Goal: Check status: Check status

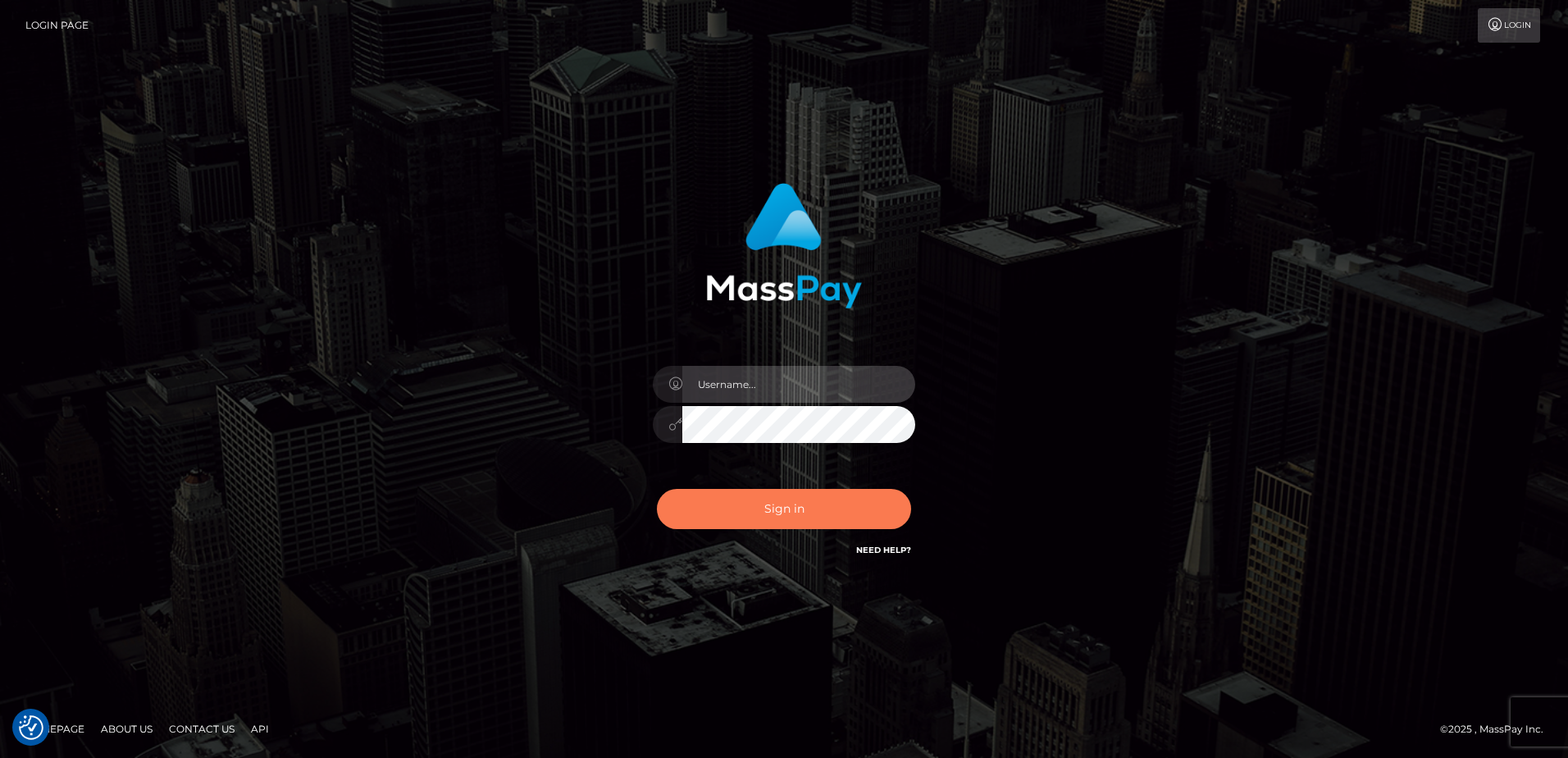
type input "alice.of"
click at [834, 507] on button "Sign in" at bounding box center [784, 508] width 255 height 40
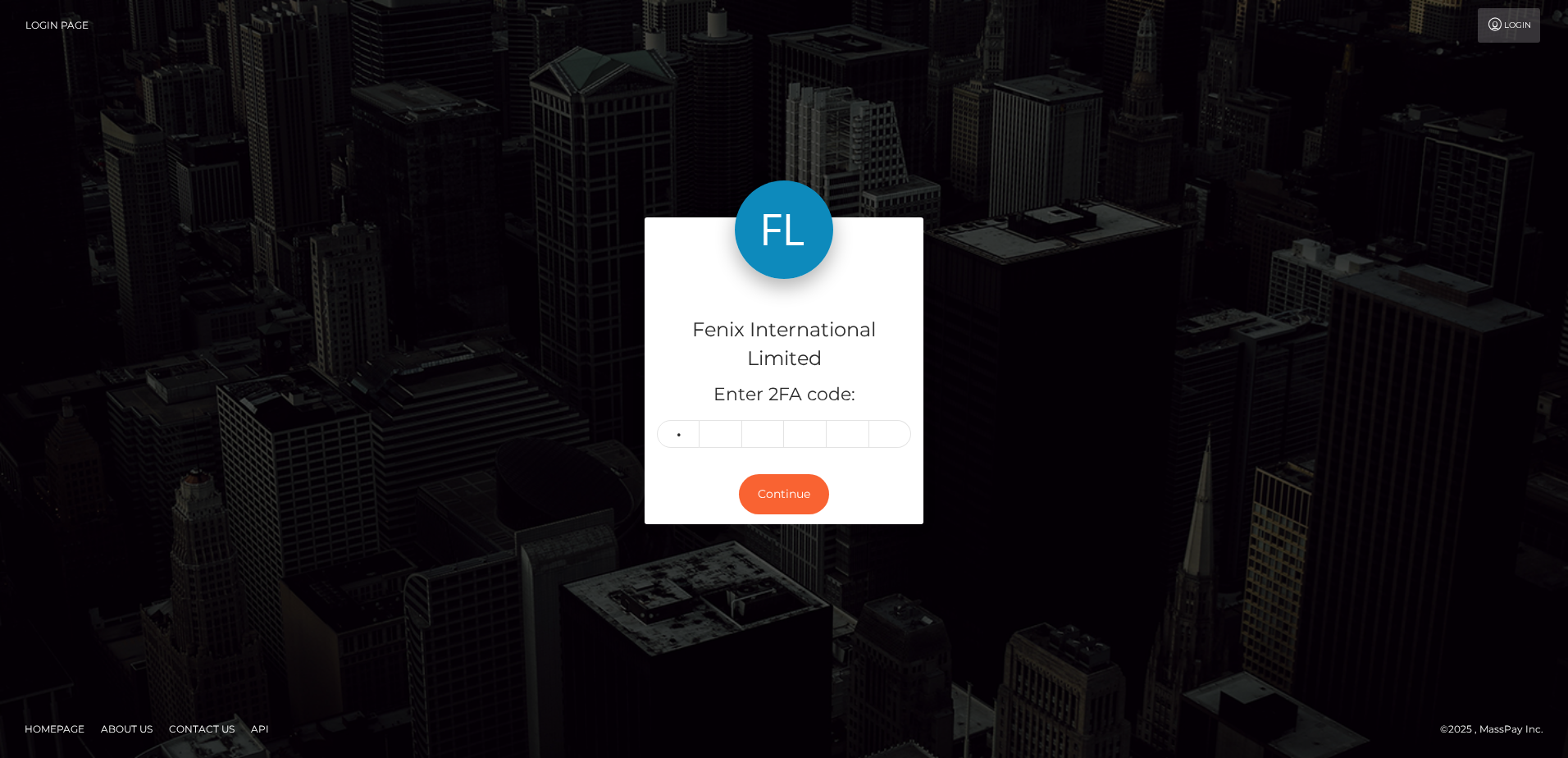
type input "1"
type input "4"
type input "6"
type input "2"
type input "9"
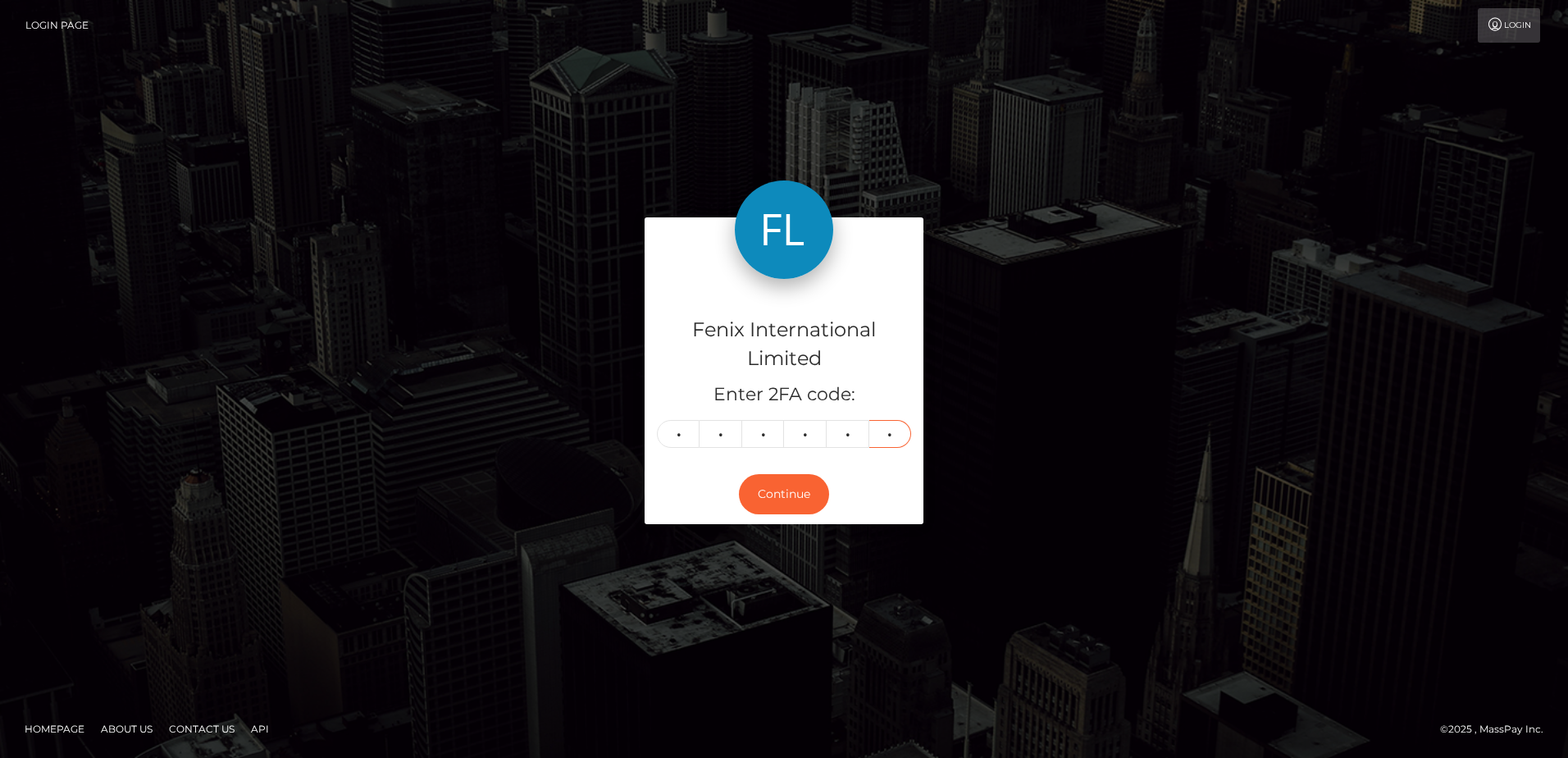
type input "8"
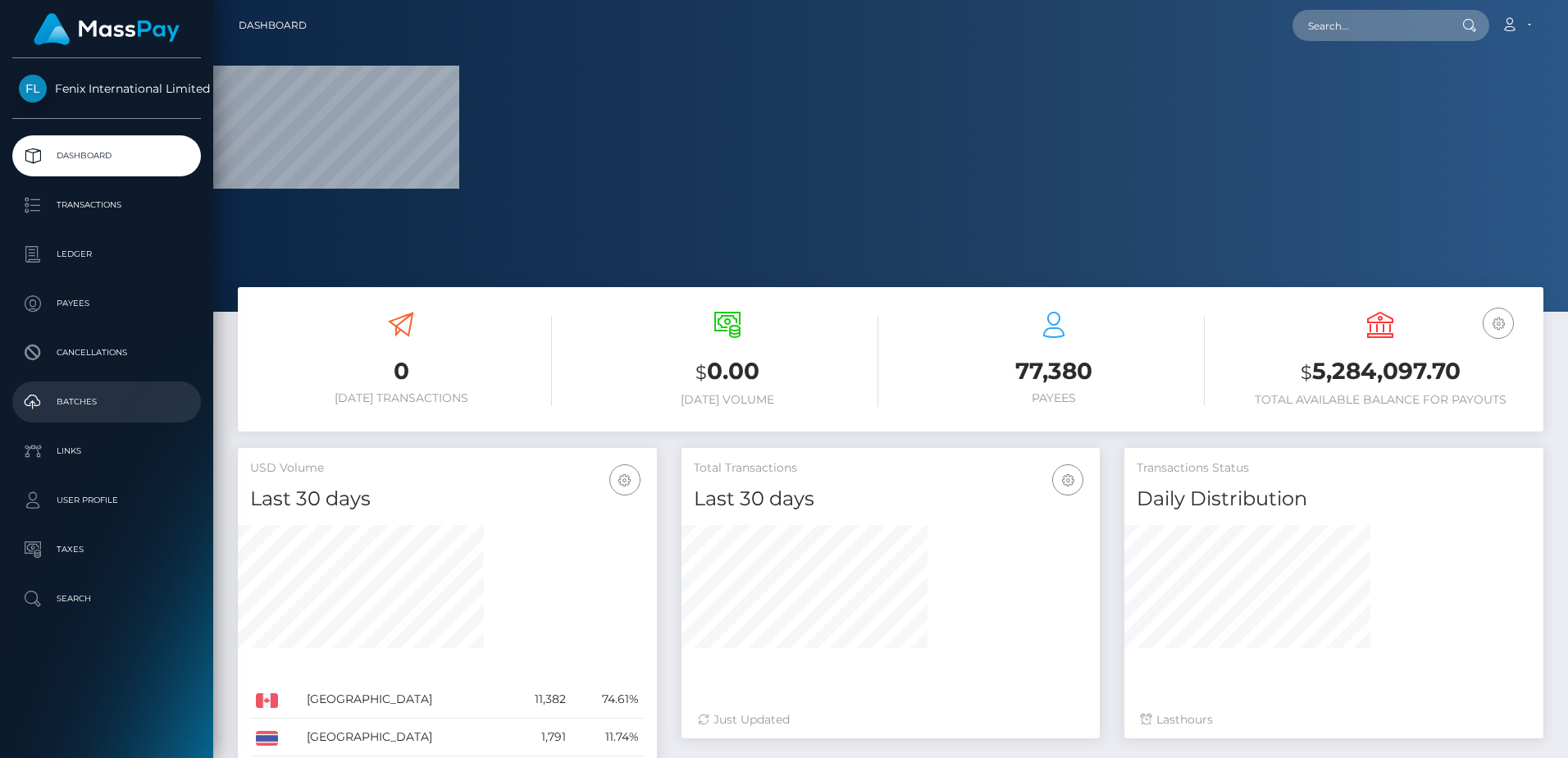
click at [105, 393] on p "Batches" at bounding box center [107, 401] width 176 height 24
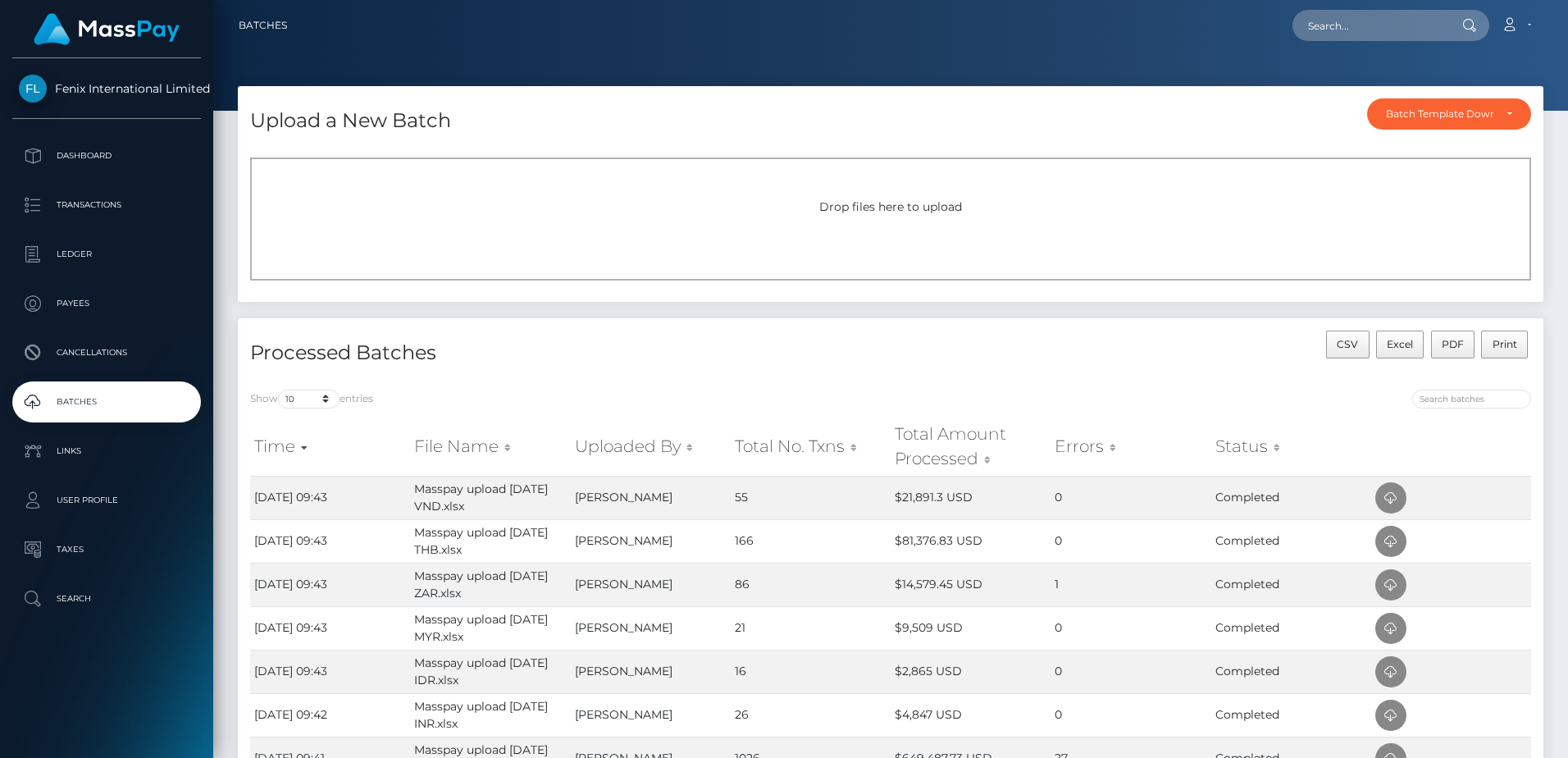
click at [895, 217] on div "Drop files here to upload" at bounding box center [890, 218] width 1282 height 123
click at [839, 235] on div "Drop files here to upload" at bounding box center [890, 218] width 1282 height 123
click at [964, 220] on div "Drop files here to upload" at bounding box center [890, 218] width 1282 height 123
click at [947, 207] on span "Drop files here to upload" at bounding box center [890, 207] width 142 height 15
click at [918, 221] on div "Drop files here to upload" at bounding box center [890, 218] width 1282 height 123
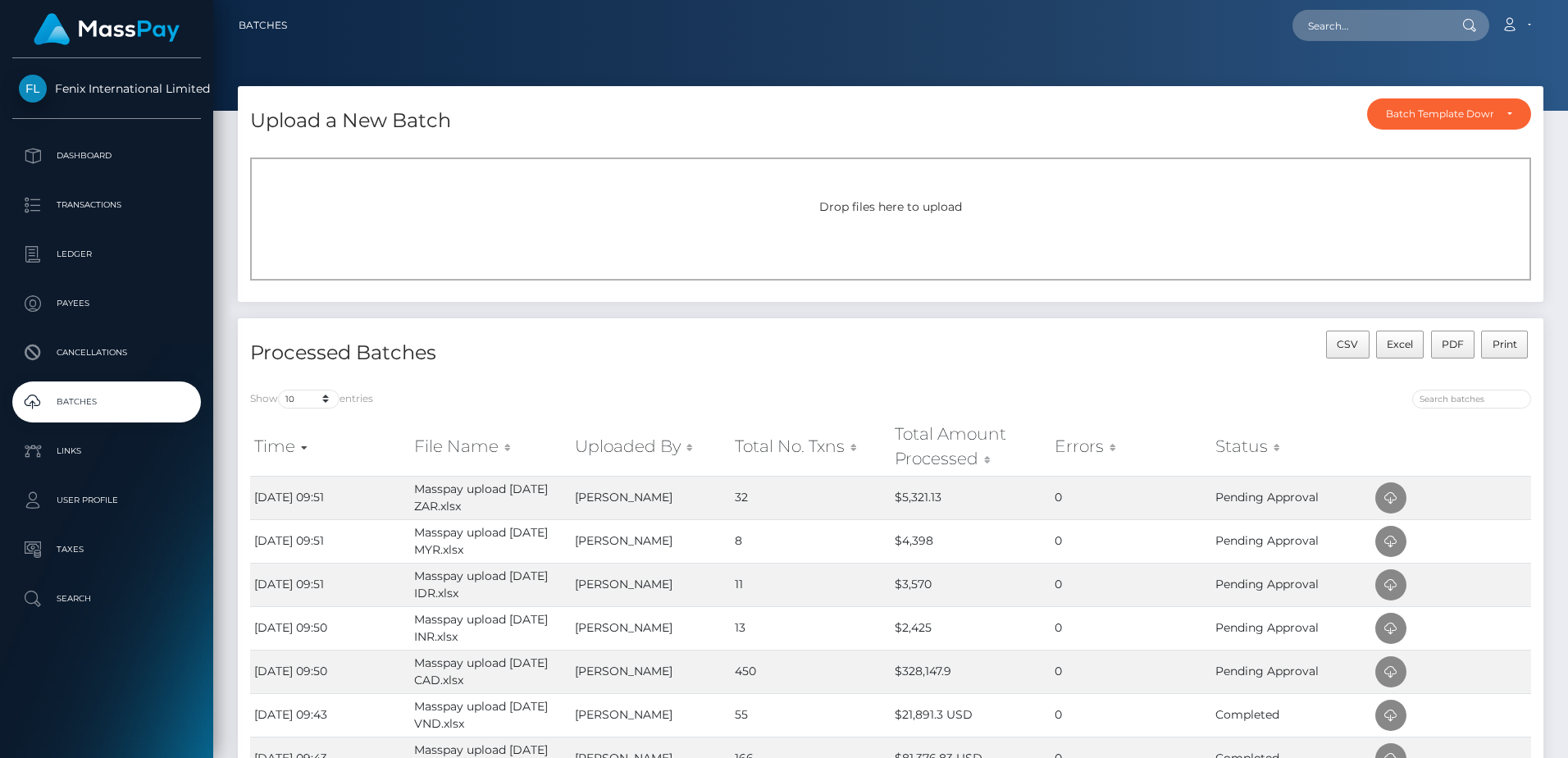
click at [922, 215] on div "Drop files here to upload" at bounding box center [891, 207] width 1245 height 17
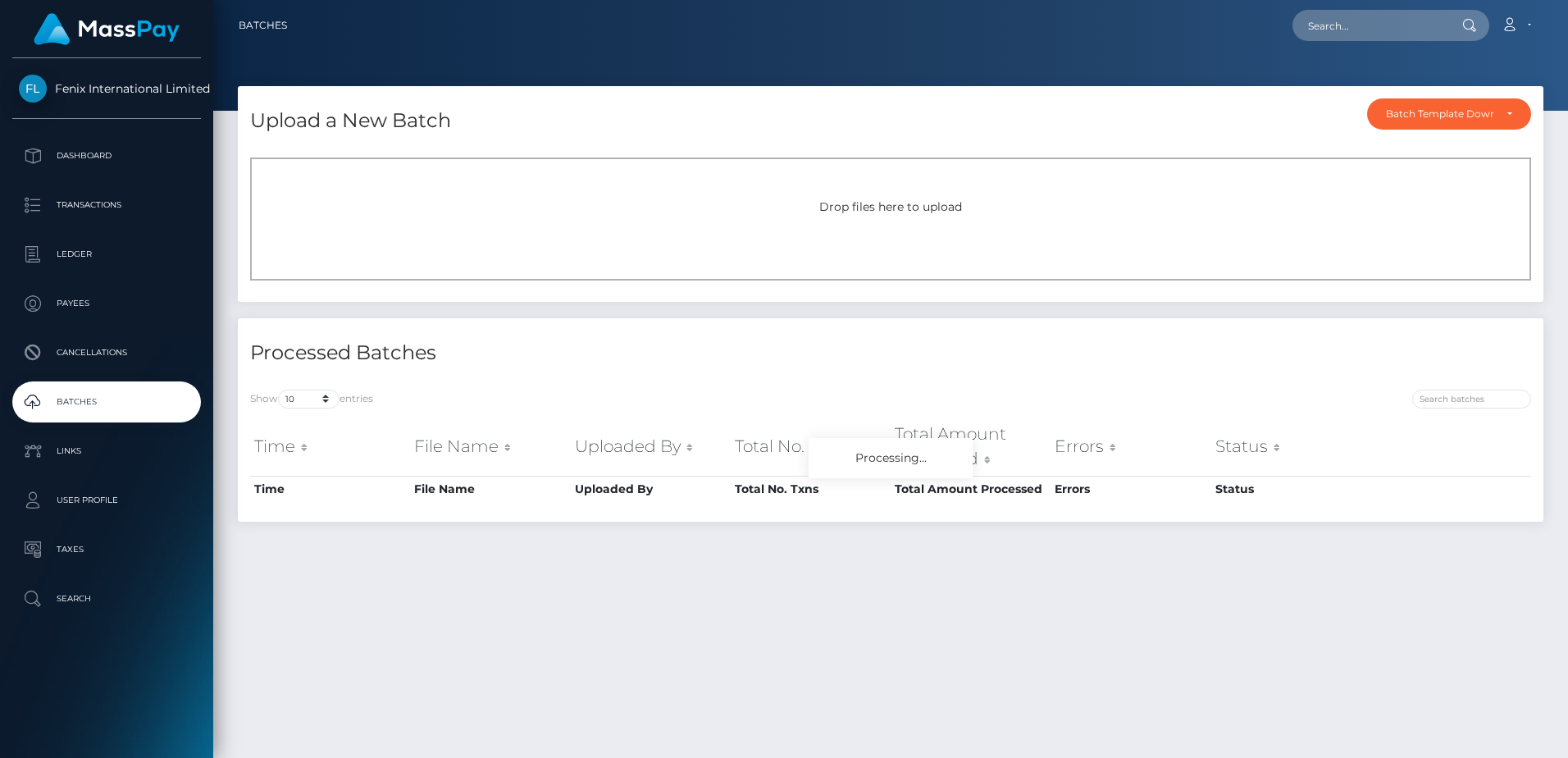
click at [956, 209] on span "Drop files here to upload" at bounding box center [890, 207] width 142 height 15
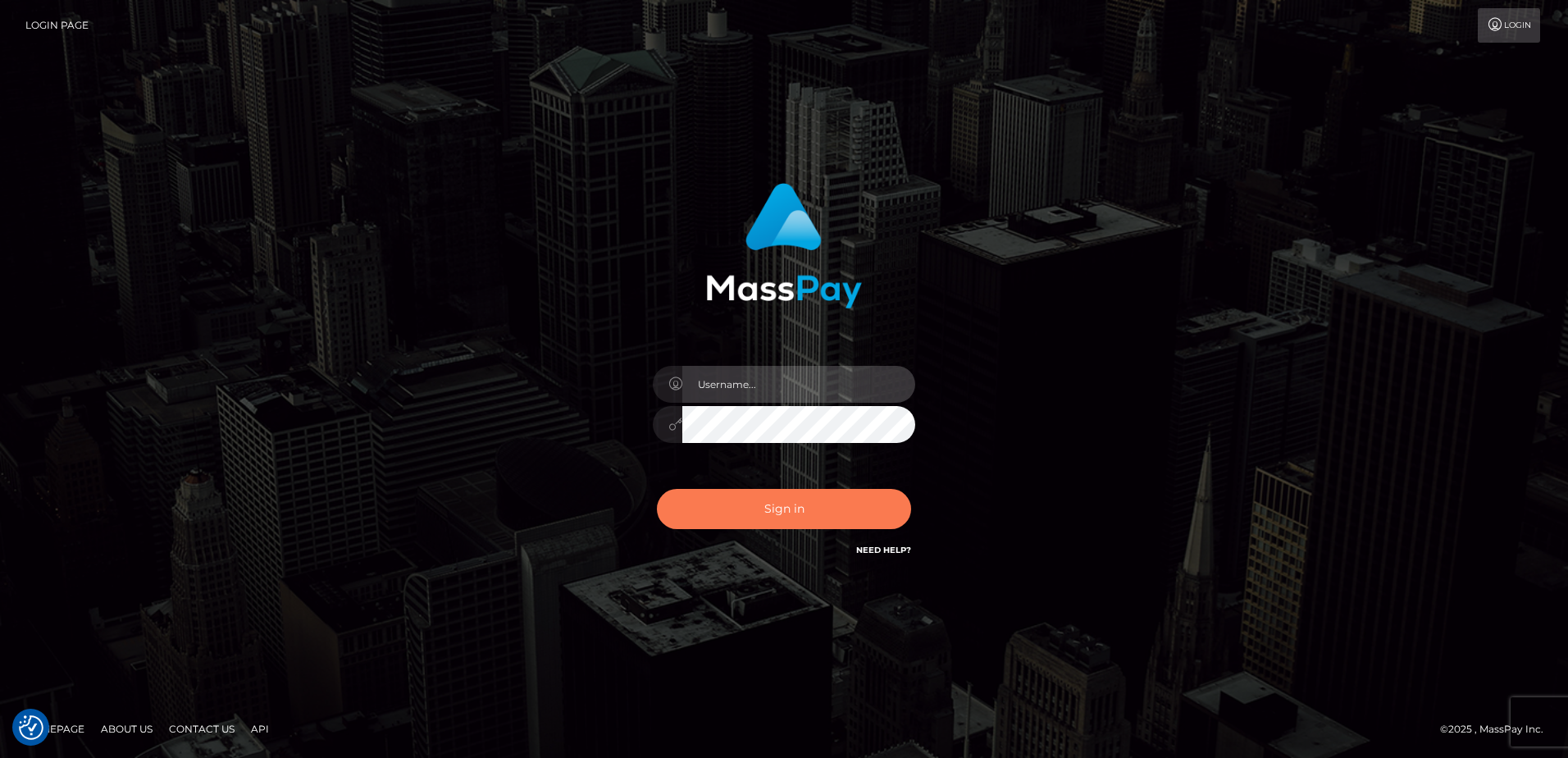
type input "[PERSON_NAME].of"
click at [802, 509] on button "Sign in" at bounding box center [784, 508] width 255 height 40
type input "[PERSON_NAME].of"
click at [810, 498] on button "Sign in" at bounding box center [784, 508] width 255 height 40
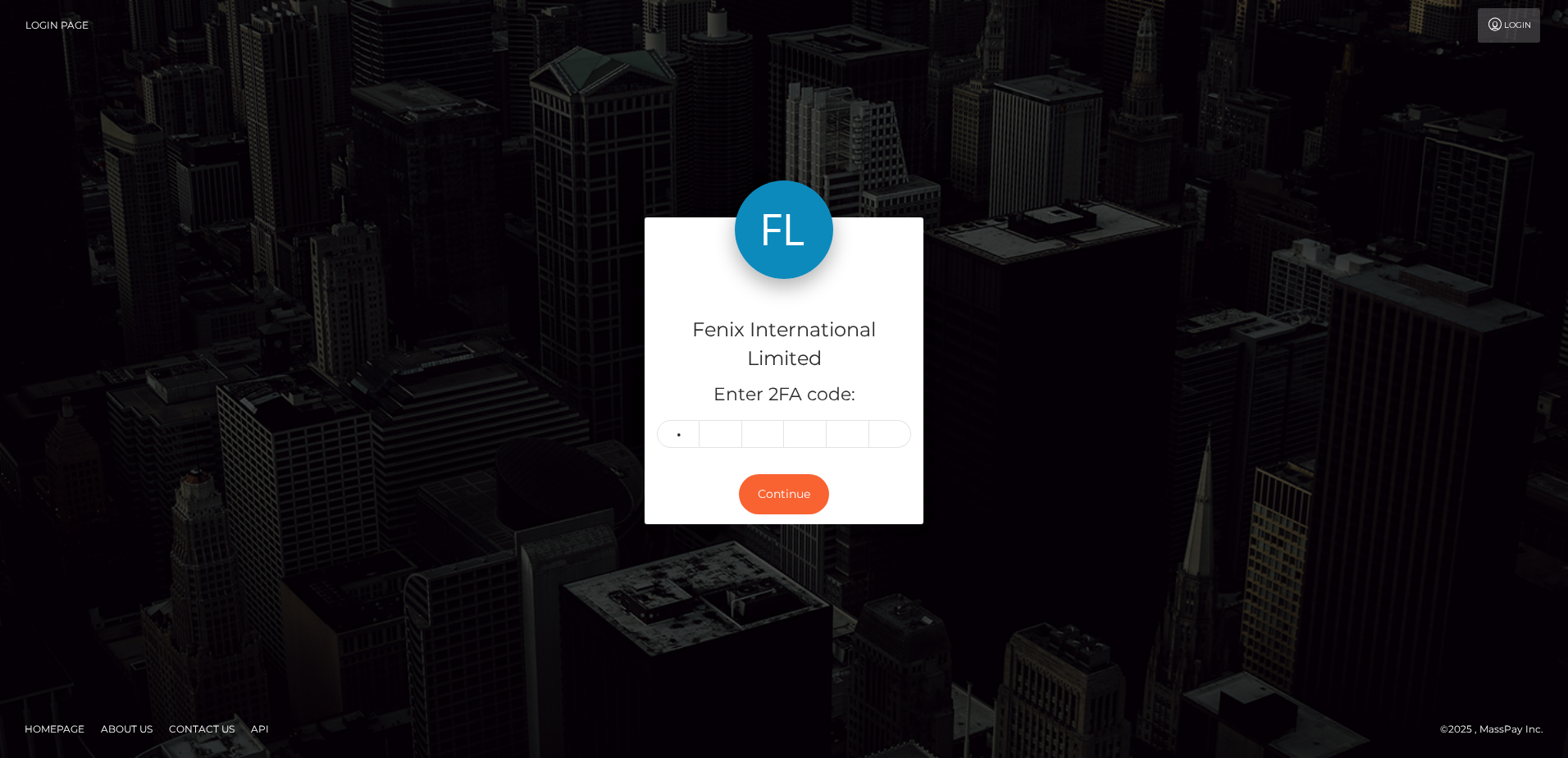
type input "8"
type input "7"
type input "5"
type input "1"
type input "6"
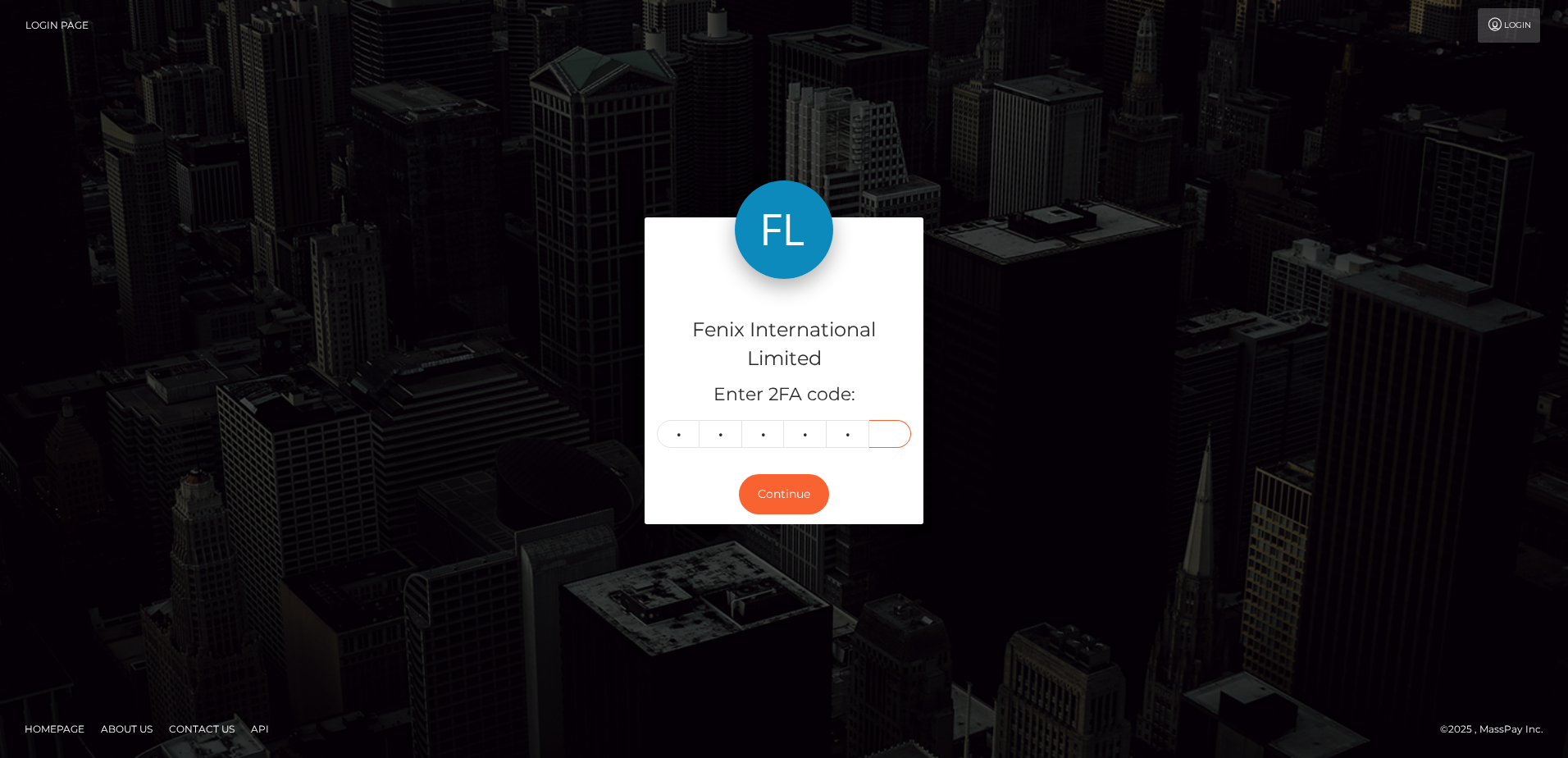
type input "9"
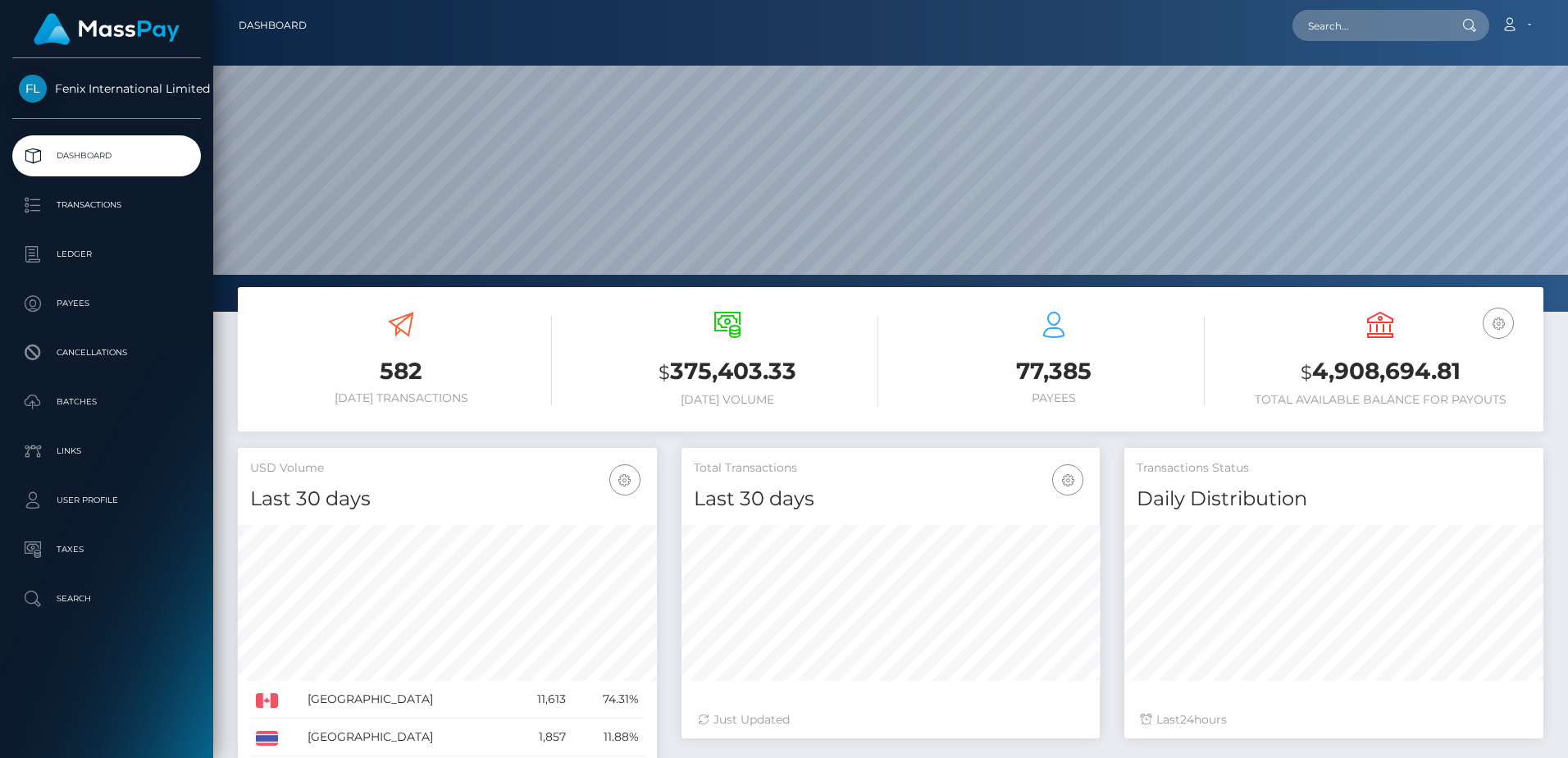
scroll to position [291, 418]
click at [96, 388] on link "Batches" at bounding box center [107, 401] width 189 height 41
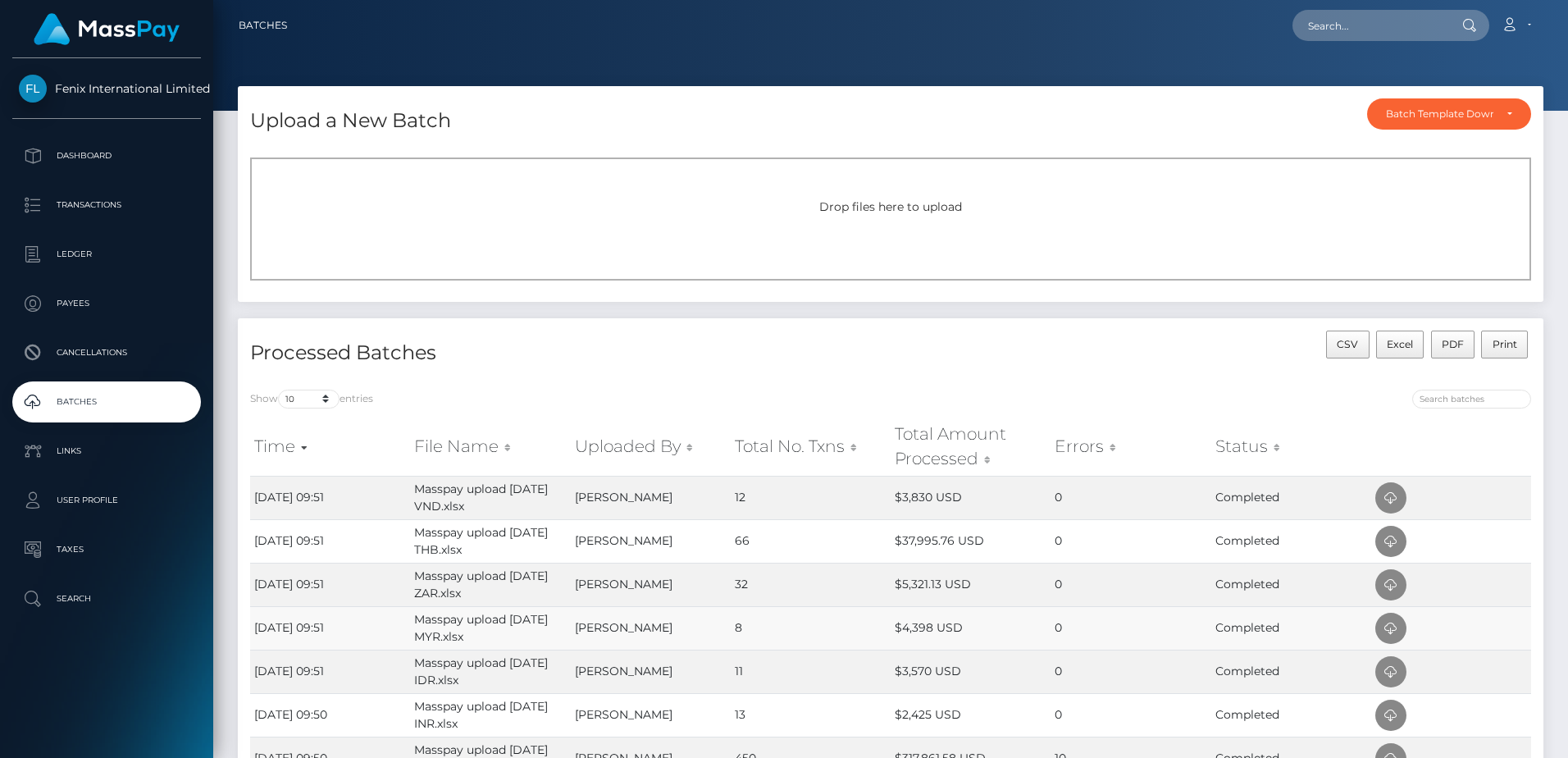
scroll to position [317, 0]
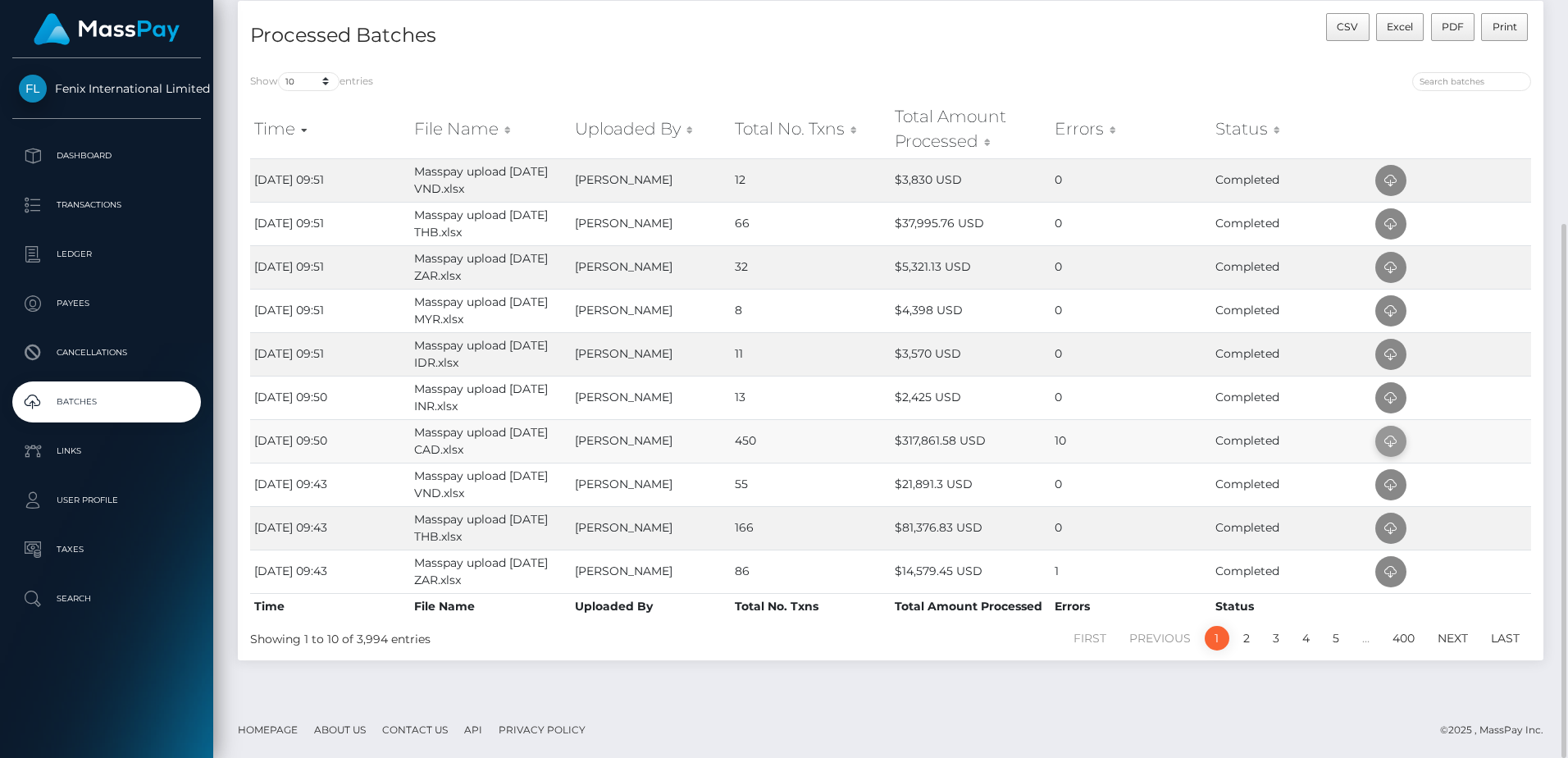
click at [1394, 438] on icon at bounding box center [1391, 442] width 20 height 21
click at [1034, 398] on td "$2,425 USD" at bounding box center [971, 397] width 160 height 43
click at [1389, 400] on icon at bounding box center [1391, 398] width 20 height 21
click at [1007, 360] on td "$3,570 USD" at bounding box center [971, 354] width 160 height 43
click at [1386, 356] on icon at bounding box center [1391, 355] width 20 height 21
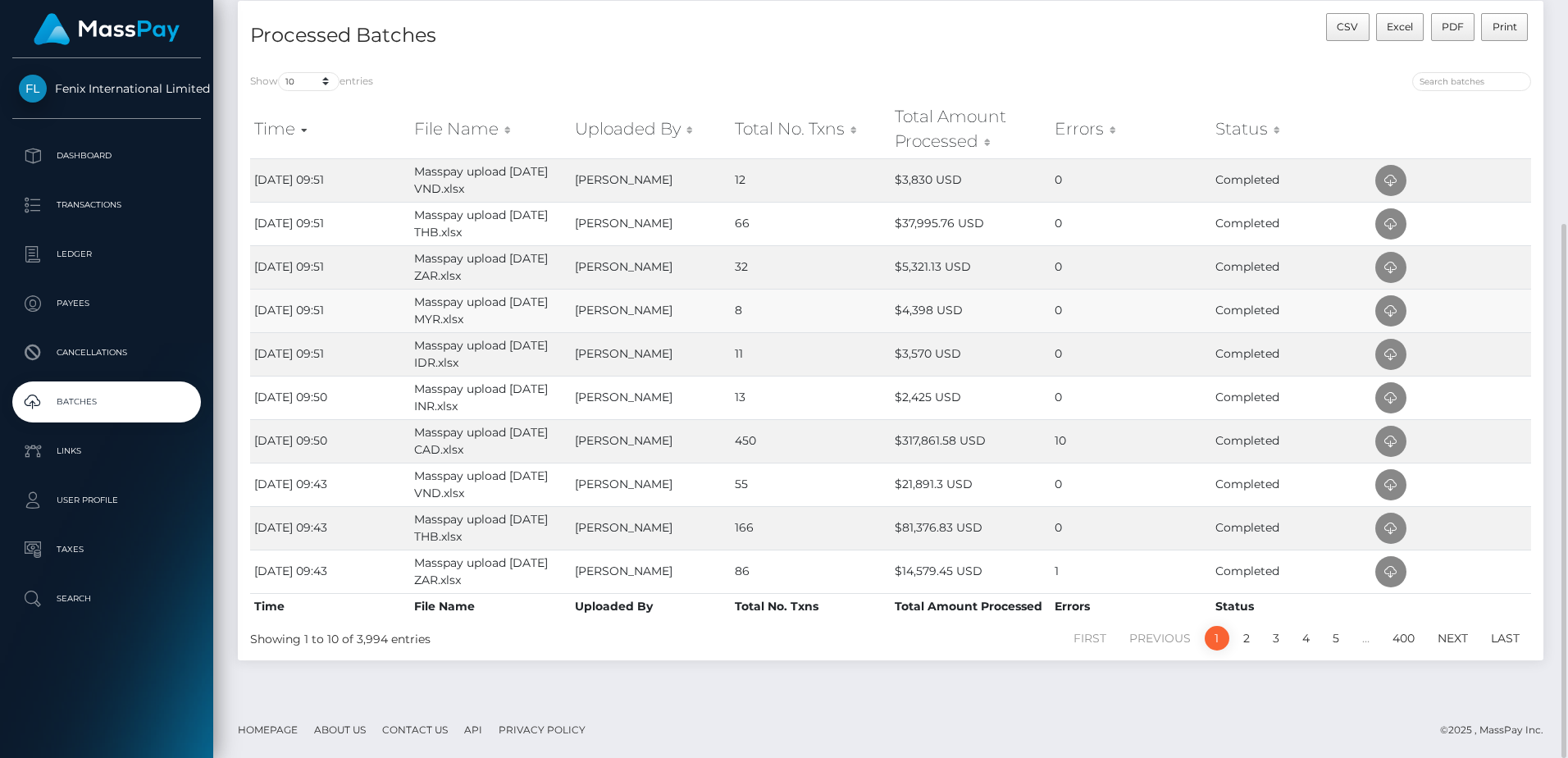
click at [1083, 320] on td "0" at bounding box center [1130, 310] width 160 height 43
click at [1388, 306] on icon at bounding box center [1391, 312] width 20 height 21
click at [1111, 273] on td "0" at bounding box center [1130, 267] width 160 height 43
click at [1399, 268] on icon at bounding box center [1391, 268] width 20 height 21
click at [1113, 235] on td "0" at bounding box center [1130, 224] width 160 height 43
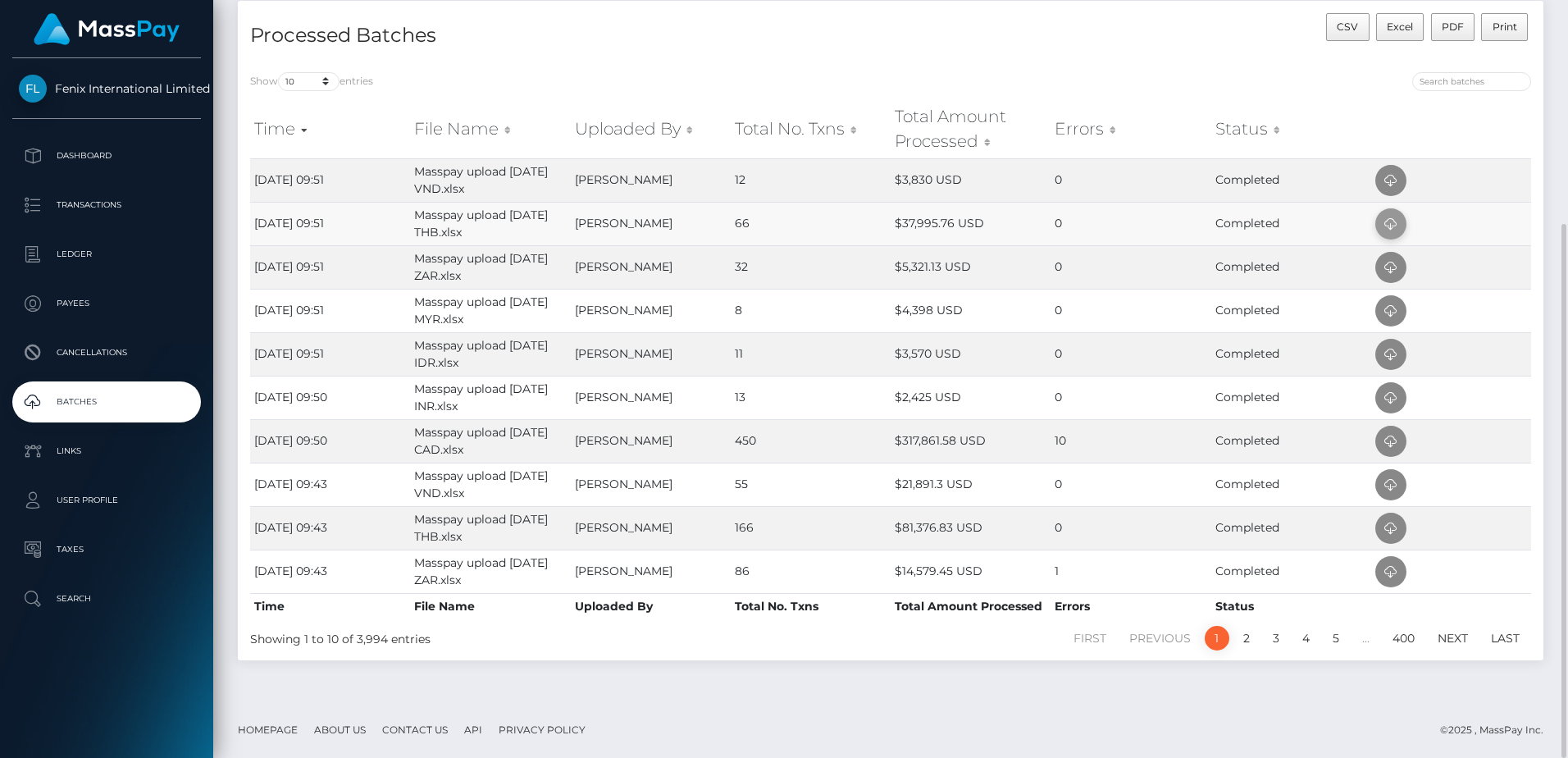
click at [1392, 229] on icon at bounding box center [1391, 225] width 20 height 21
click at [1144, 181] on td "0" at bounding box center [1130, 180] width 160 height 43
click at [1394, 179] on icon at bounding box center [1391, 181] width 20 height 21
